Goal: Task Accomplishment & Management: Use online tool/utility

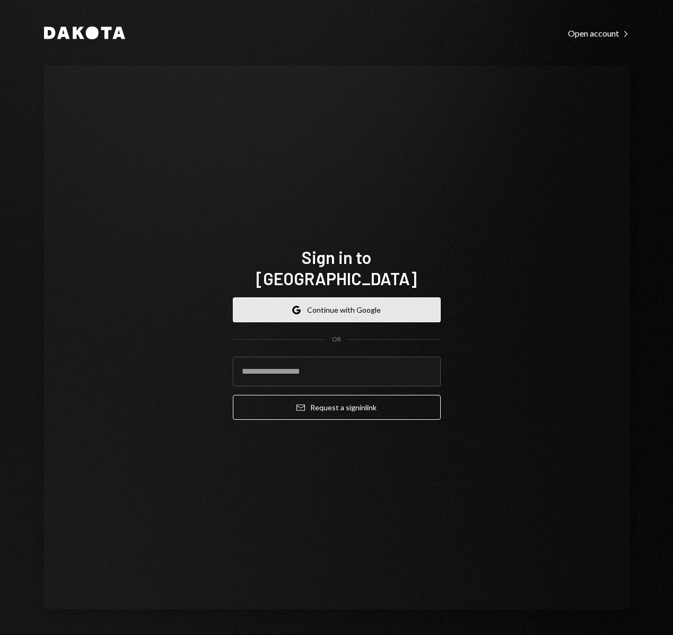
click at [337, 298] on button "Google Continue with Google" at bounding box center [337, 309] width 208 height 25
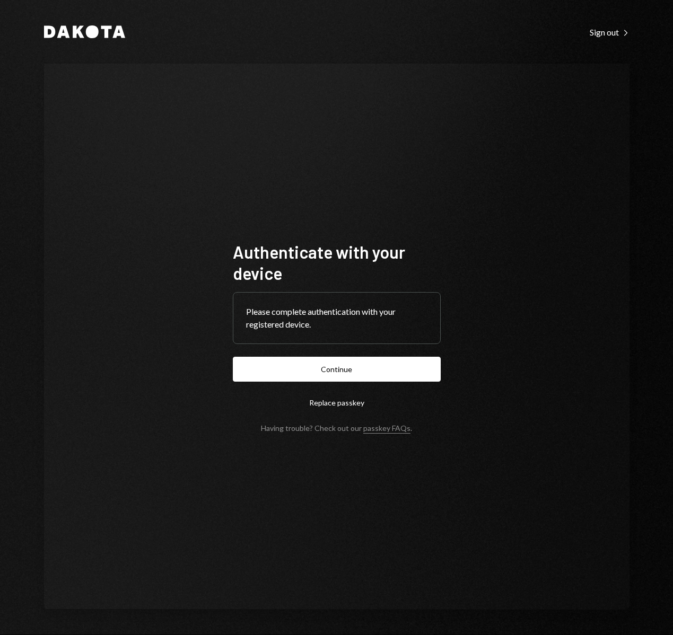
click at [403, 365] on button "Continue" at bounding box center [337, 369] width 208 height 25
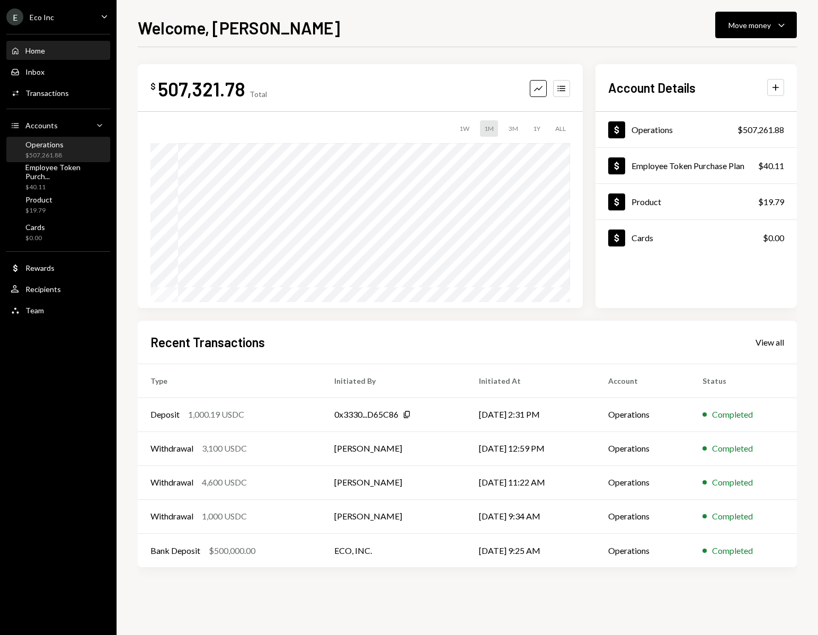
click at [71, 155] on div "Operations $507,261.88" at bounding box center [58, 150] width 95 height 20
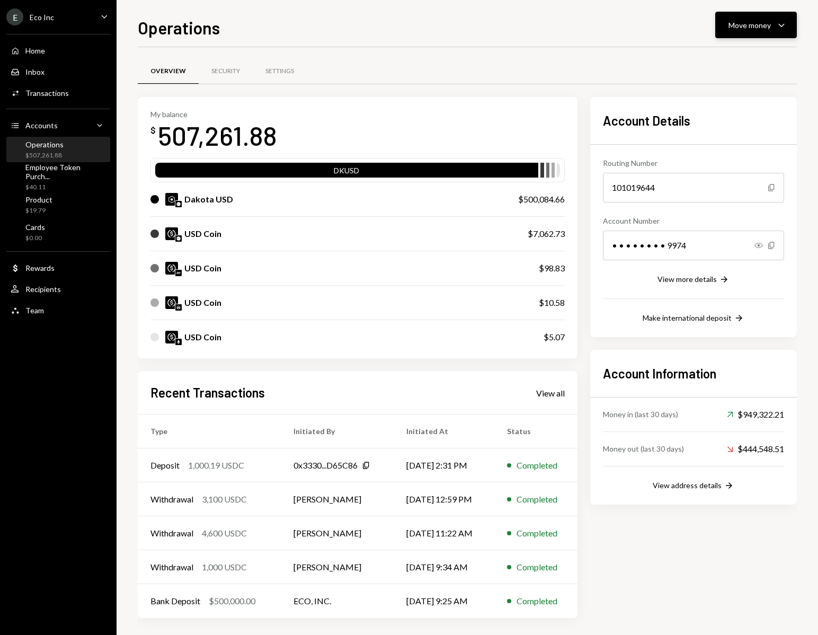
click at [672, 24] on icon "Caret Down" at bounding box center [781, 25] width 13 height 13
click at [672, 129] on div "Swap Swap stablecoins" at bounding box center [740, 138] width 106 height 24
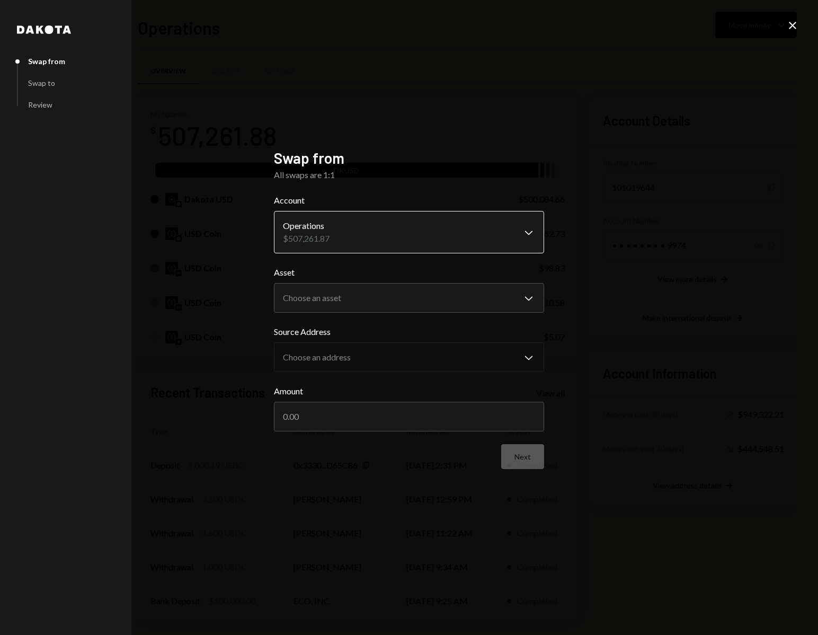
click at [479, 224] on body "E Eco Inc Caret Down Home Home Inbox Inbox Activities Transactions Accounts Acc…" at bounding box center [409, 317] width 818 height 635
click at [389, 307] on body "E Eco Inc Caret Down Home Home Inbox Inbox Activities Transactions Accounts Acc…" at bounding box center [409, 317] width 818 height 635
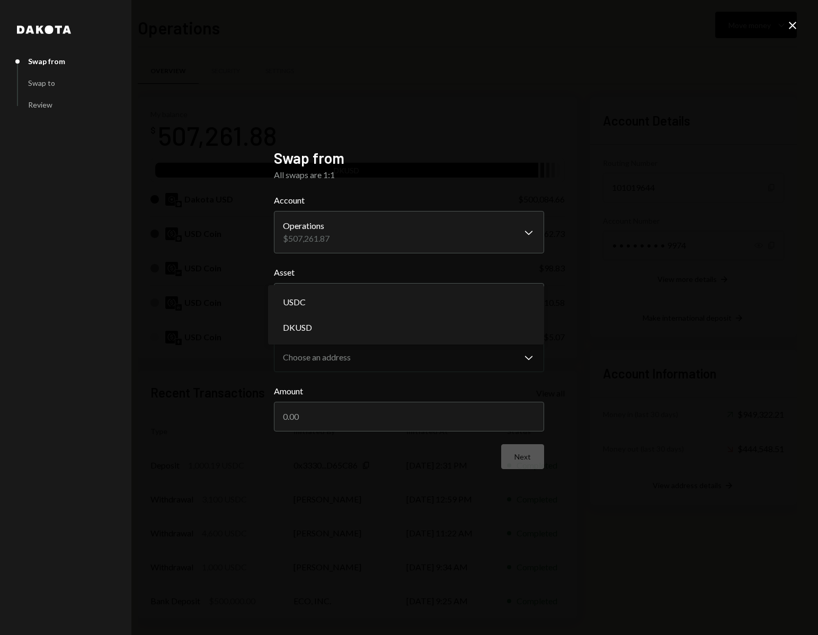
select select "*****"
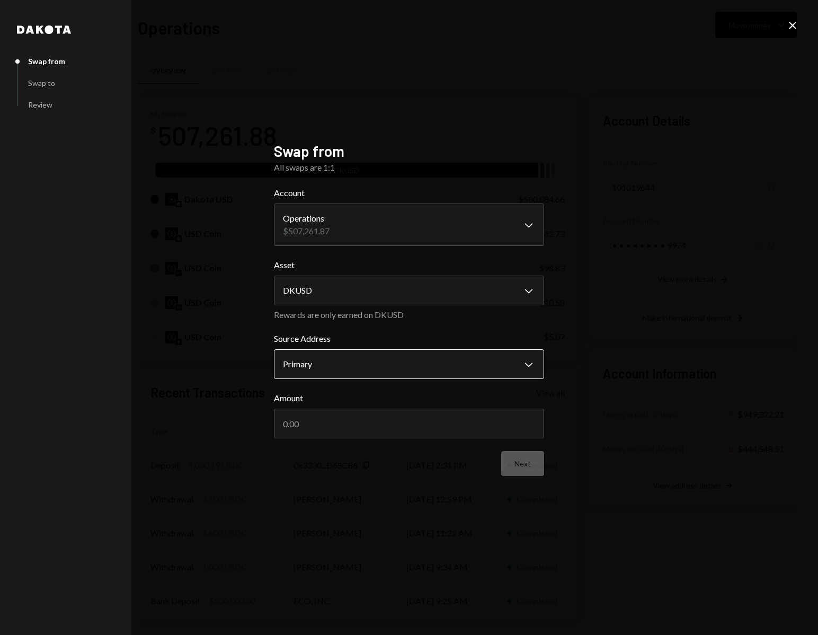
click at [365, 367] on body "E Eco Inc Caret Down Home Home Inbox Inbox Activities Transactions Accounts Acc…" at bounding box center [409, 317] width 818 height 635
click at [359, 420] on input "Amount" at bounding box center [409, 424] width 270 height 30
type input "500000"
click at [534, 454] on button "Next" at bounding box center [522, 463] width 43 height 25
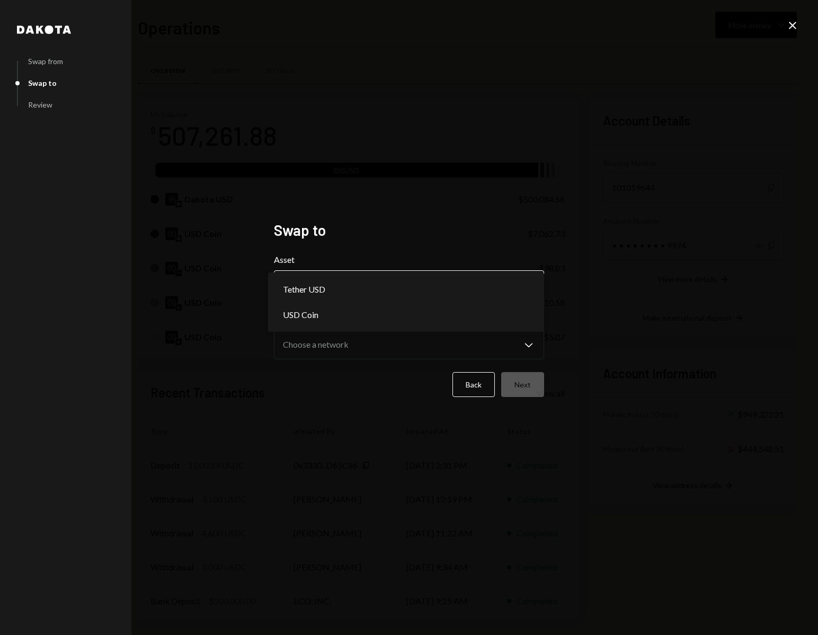
click at [438, 293] on body "E Eco Inc Caret Down Home Home Inbox Inbox Activities Transactions Accounts Acc…" at bounding box center [409, 317] width 818 height 635
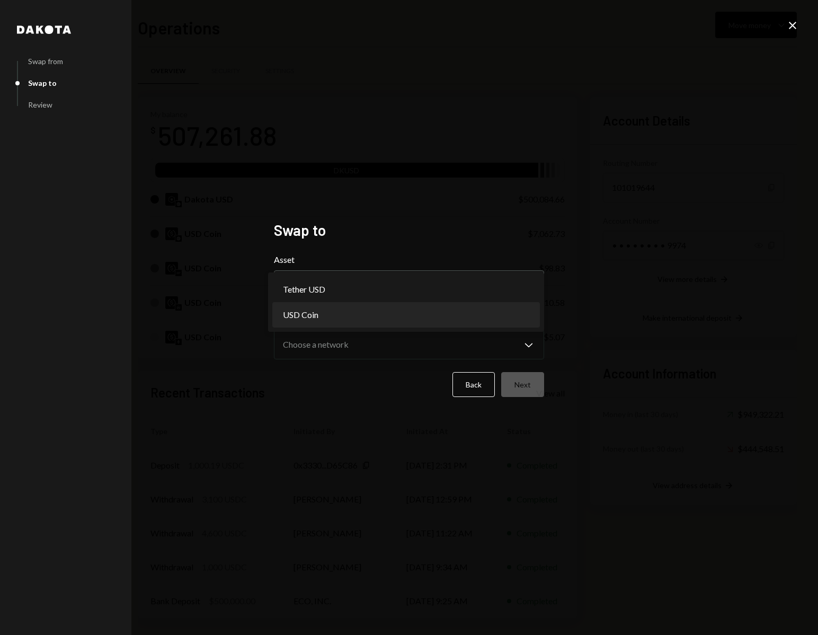
select select "****"
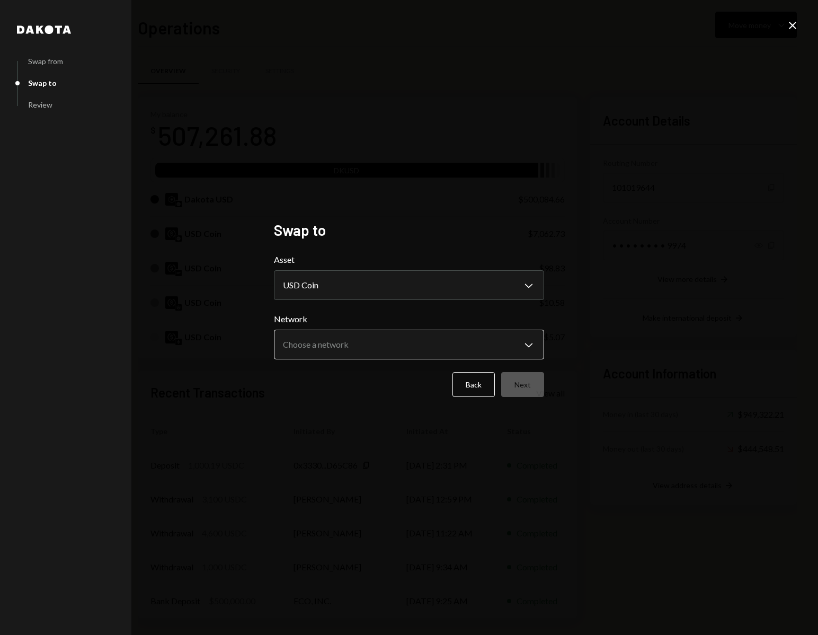
click at [385, 349] on body "E Eco Inc Caret Down Home Home Inbox Inbox Activities Transactions Accounts Acc…" at bounding box center [409, 317] width 818 height 635
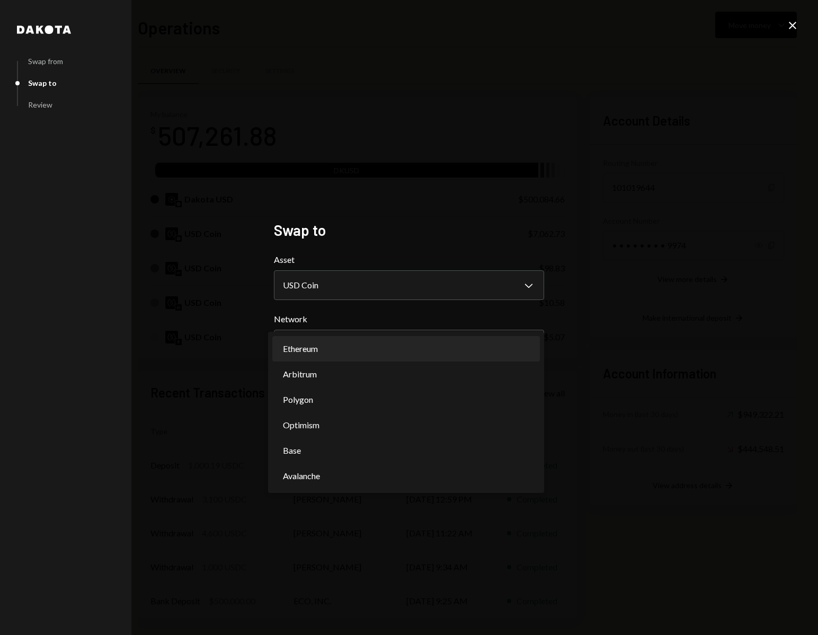
select select "**********"
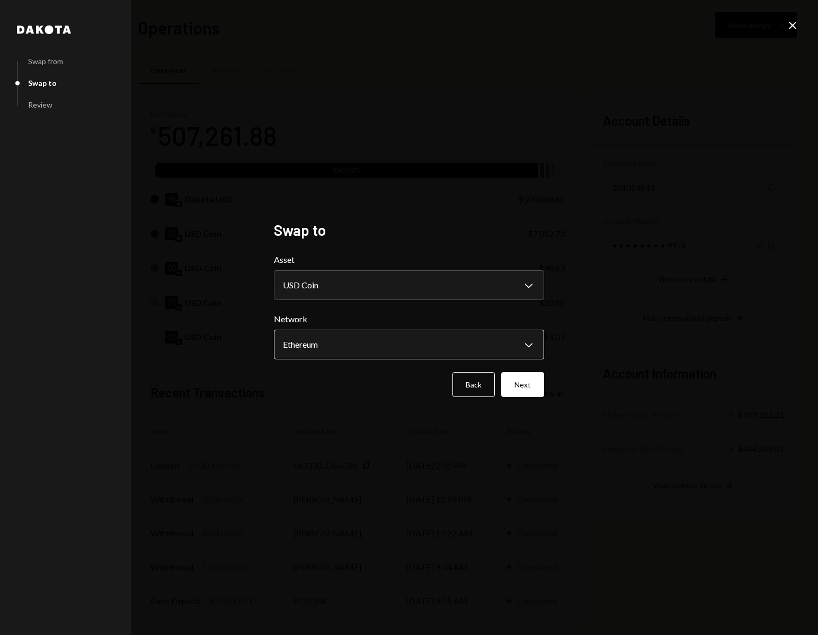
click at [467, 346] on body "E Eco Inc Caret Down Home Home Inbox Inbox Activities Transactions Accounts Acc…" at bounding box center [409, 317] width 818 height 635
click at [529, 384] on button "Next" at bounding box center [522, 384] width 43 height 25
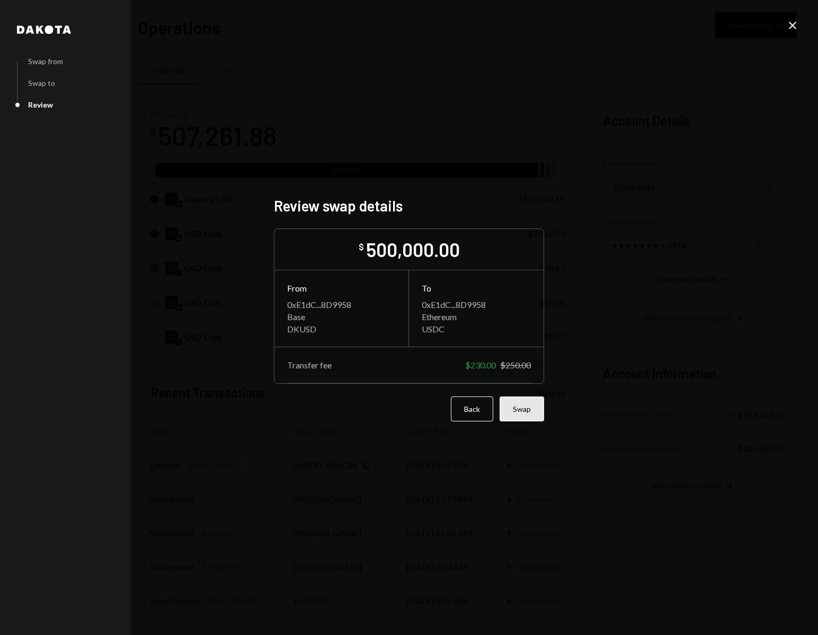
click at [524, 412] on button "Swap" at bounding box center [522, 408] width 45 height 25
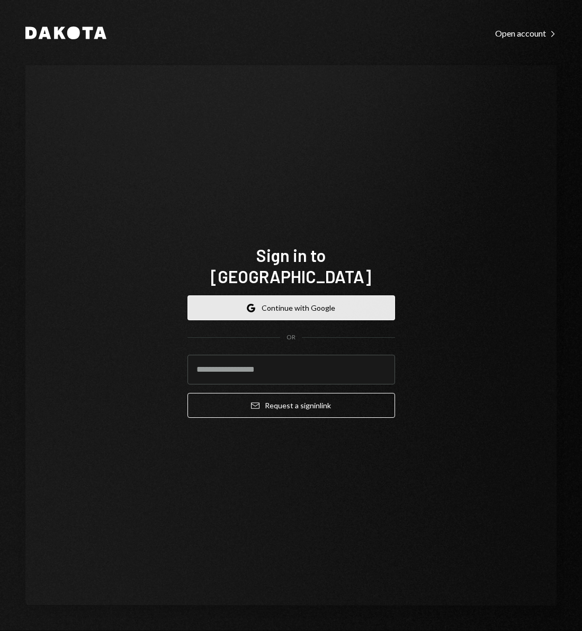
click at [296, 296] on button "Google Continue with Google" at bounding box center [292, 307] width 208 height 25
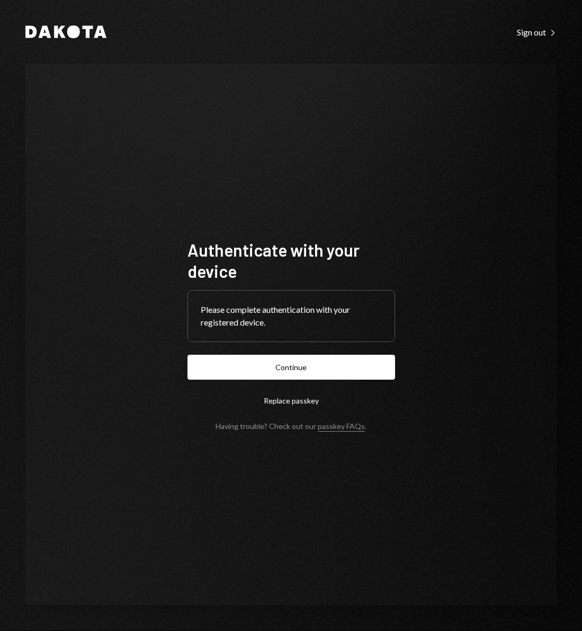
click at [312, 366] on button "Continue" at bounding box center [292, 367] width 208 height 25
